Goal: Browse casually

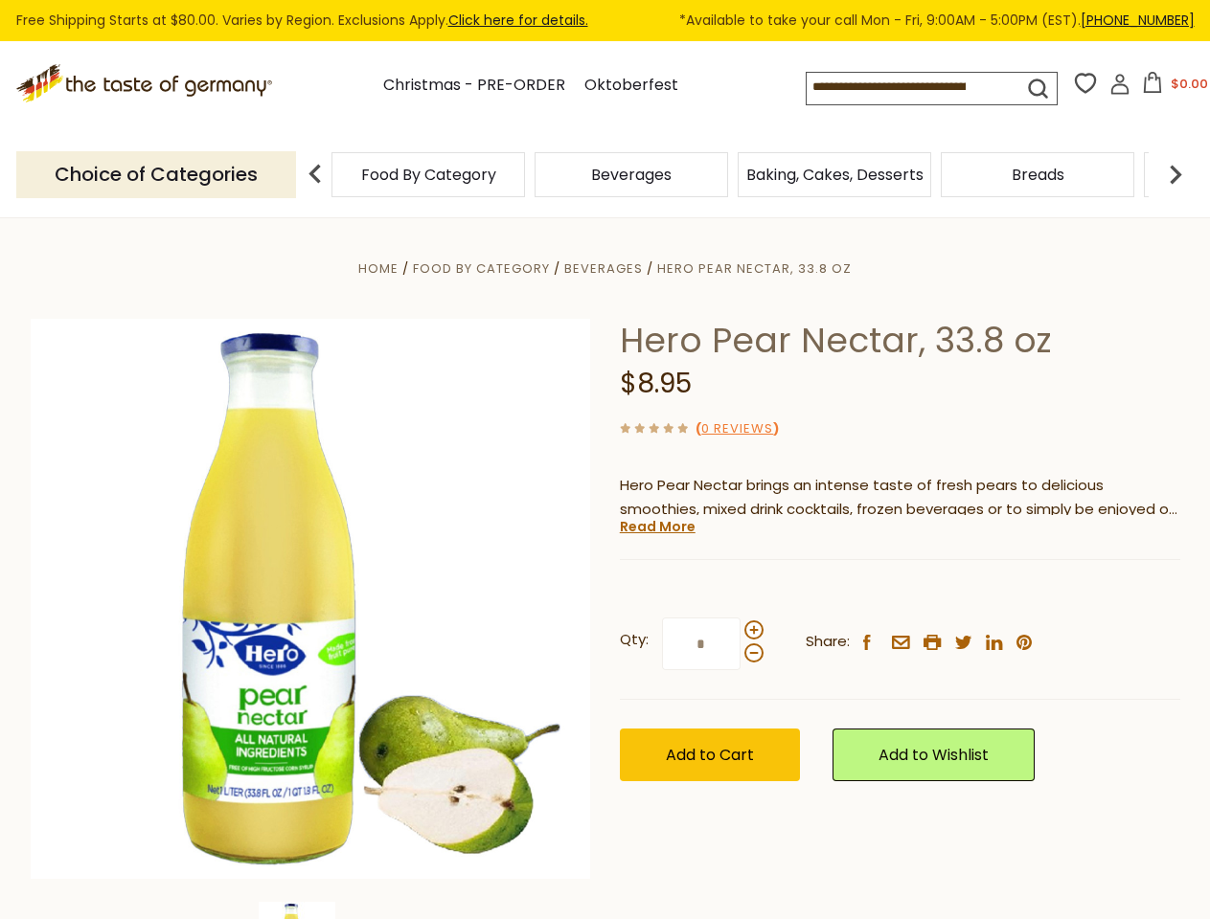
click at [604, 460] on div "Home Food By Category [GEOGRAPHIC_DATA] Hero Pear Nectar, 33.8 oz Hero Pear Nec…" at bounding box center [605, 625] width 1178 height 737
click at [917, 88] on input at bounding box center [897, 86] width 183 height 27
click at [1171, 88] on button "$0.00" at bounding box center [1174, 86] width 81 height 29
click at [730, 174] on div "Beverages" at bounding box center [631, 174] width 203 height 45
click at [315, 174] on img at bounding box center [315, 174] width 38 height 38
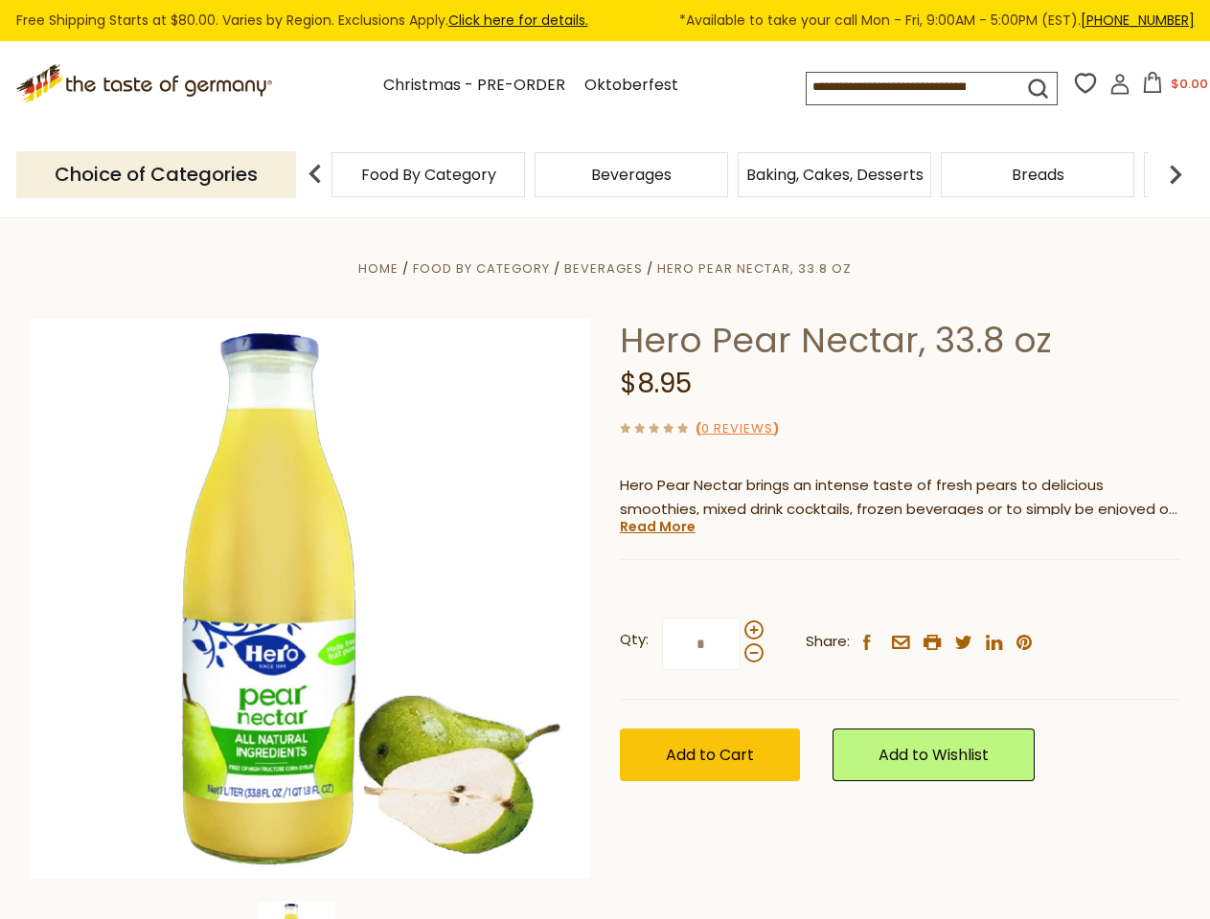
click at [1175, 174] on img at bounding box center [1175, 174] width 38 height 38
click at [604, 569] on div "Home Food By Category [GEOGRAPHIC_DATA] Hero Pear Nectar, 33.8 oz Hero Pear Nec…" at bounding box center [605, 625] width 1178 height 737
click at [656, 527] on link "Read More" at bounding box center [658, 526] width 76 height 19
